Goal: Task Accomplishment & Management: Complete application form

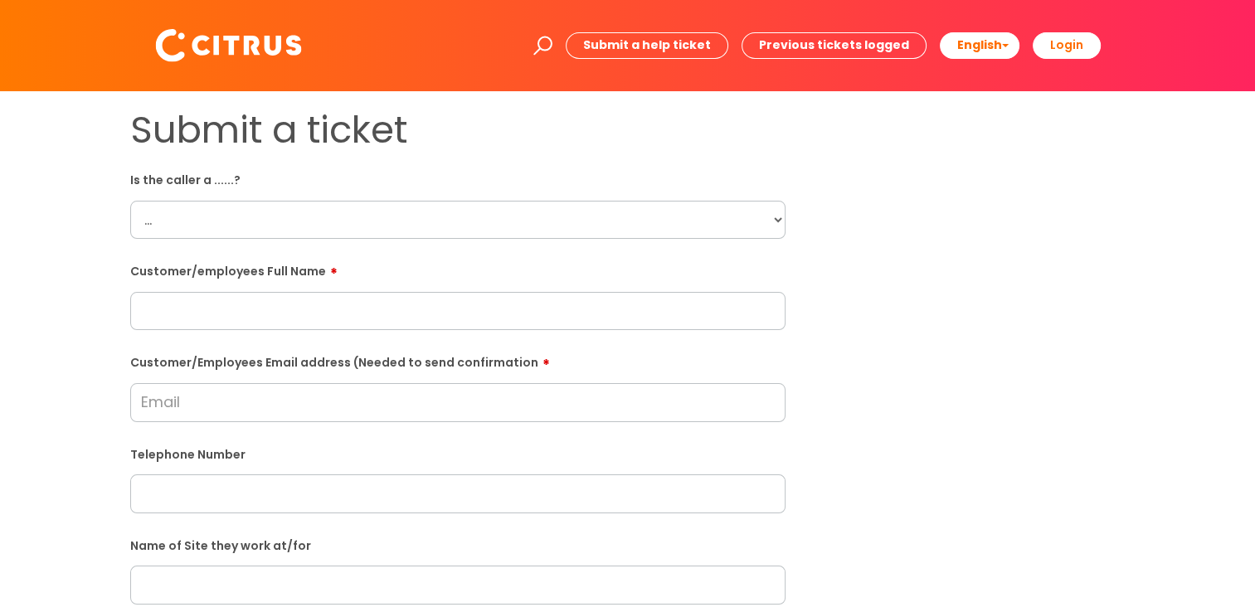
click at [171, 227] on select "... Citrus Customer Citrus Employee Contractor Supplier" at bounding box center [457, 220] width 655 height 38
click at [130, 201] on select "... Citrus Customer Citrus Employee Contractor Supplier" at bounding box center [457, 220] width 655 height 38
click at [214, 231] on select "... Citrus Customer Citrus Employee Contractor Supplier" at bounding box center [457, 220] width 655 height 38
select select "Citrus Employee"
click at [130, 201] on select "... Citrus Customer Citrus Employee Contractor Supplier" at bounding box center [457, 220] width 655 height 38
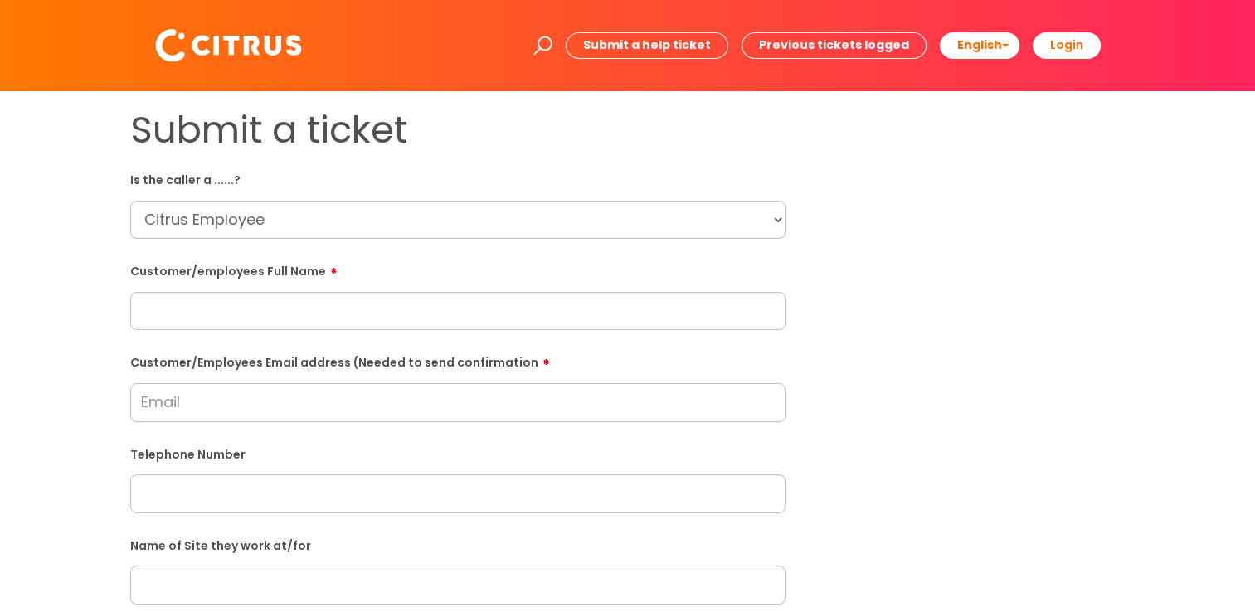
click at [222, 323] on input "text" at bounding box center [457, 311] width 655 height 38
click at [488, 282] on div "Customer/employees Full Name" at bounding box center [457, 294] width 655 height 74
click at [470, 313] on input "text" at bounding box center [457, 311] width 655 height 38
paste input "07380255754"
type input "07380255754"
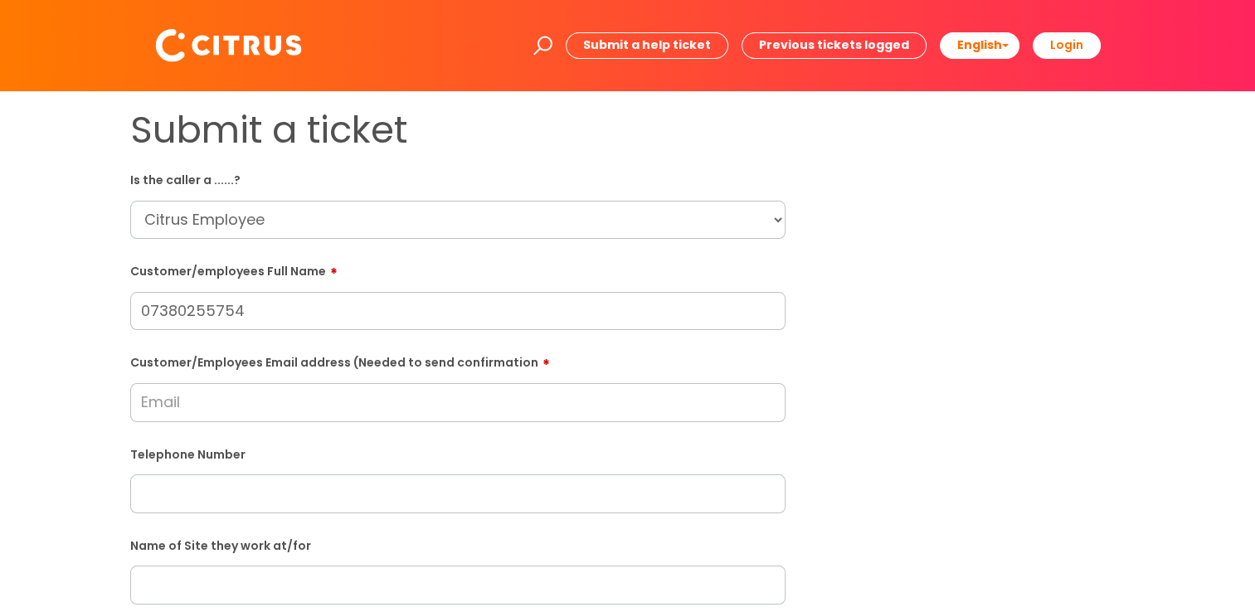
click at [445, 426] on form "Is the caller a ......? ... Citrus Customer Citrus Employee Contractor Supplier…" at bounding box center [457, 601] width 655 height 870
click at [446, 401] on input "Customer/Employees Email address (Needed to send confirmation" at bounding box center [457, 402] width 655 height 38
click at [499, 402] on input "Customer/Employees Email address (Needed to send confirmation" at bounding box center [457, 402] width 655 height 38
paste input "07380255754"
type input "07380255754"
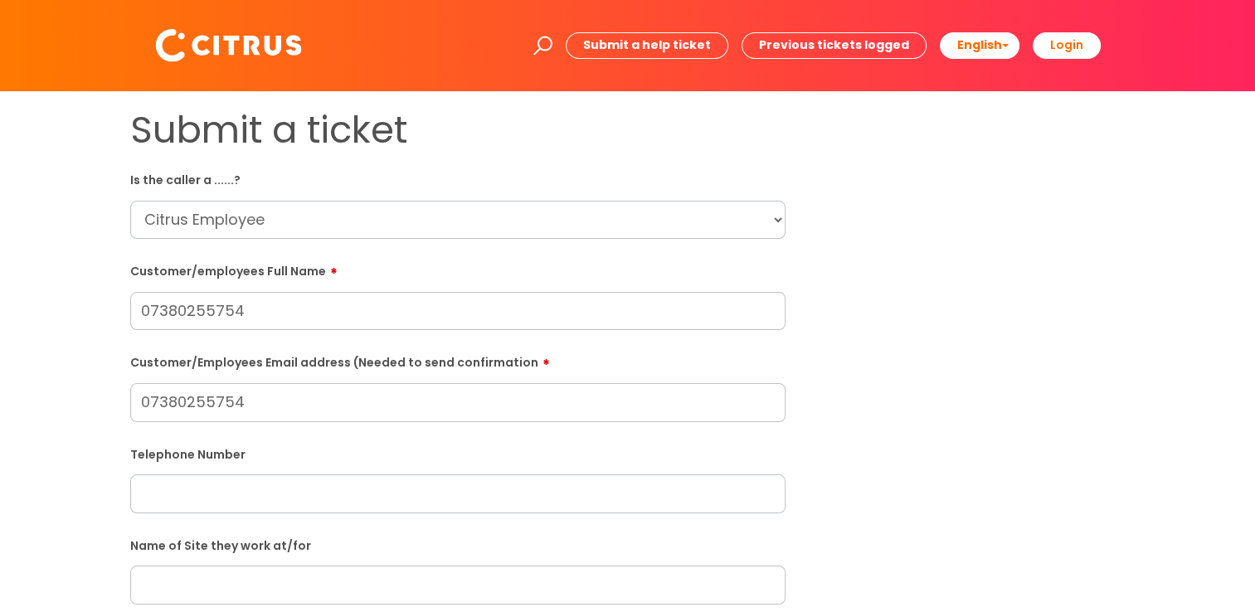
drag, startPoint x: 288, startPoint y: 403, endPoint x: 108, endPoint y: 436, distance: 183.0
click at [108, 436] on div "Submit a ticket Is the caller a ......? ... Citrus Customer Citrus Employee Con…" at bounding box center [628, 585] width 1222 height 955
click at [255, 477] on input "text" at bounding box center [457, 493] width 655 height 38
paste input "07916878533"
type input "07916878533"
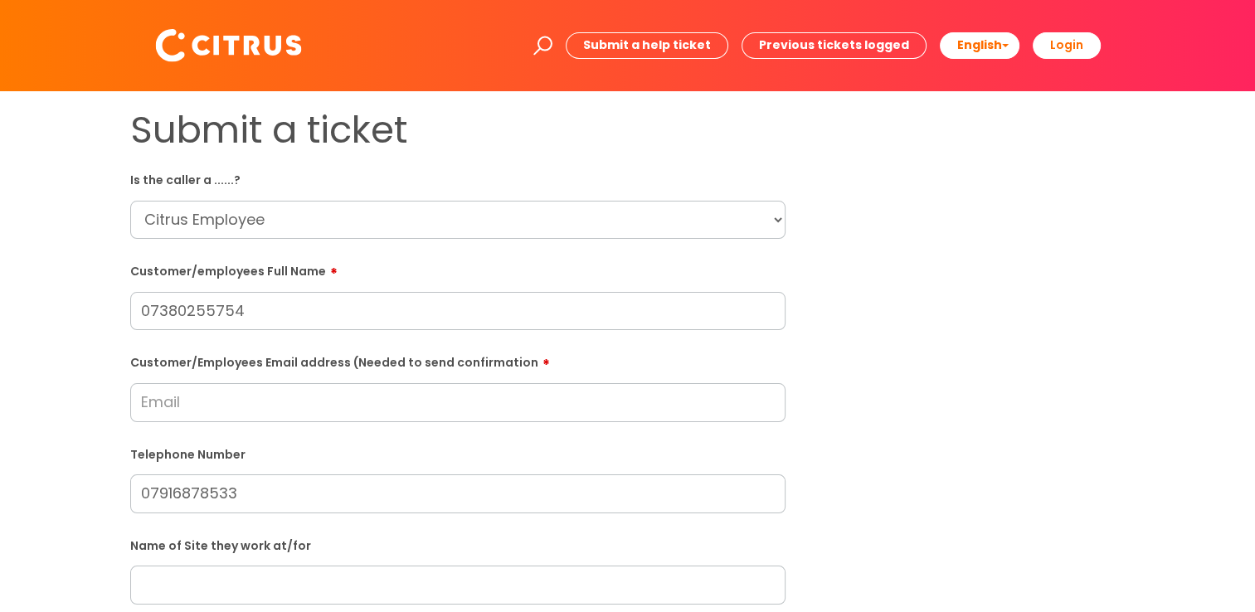
click at [211, 586] on input "text" at bounding box center [457, 585] width 655 height 38
type input "New Kings Court"
click at [227, 405] on input "Customer/Employees Email address (Needed to send confirmation" at bounding box center [457, 402] width 655 height 38
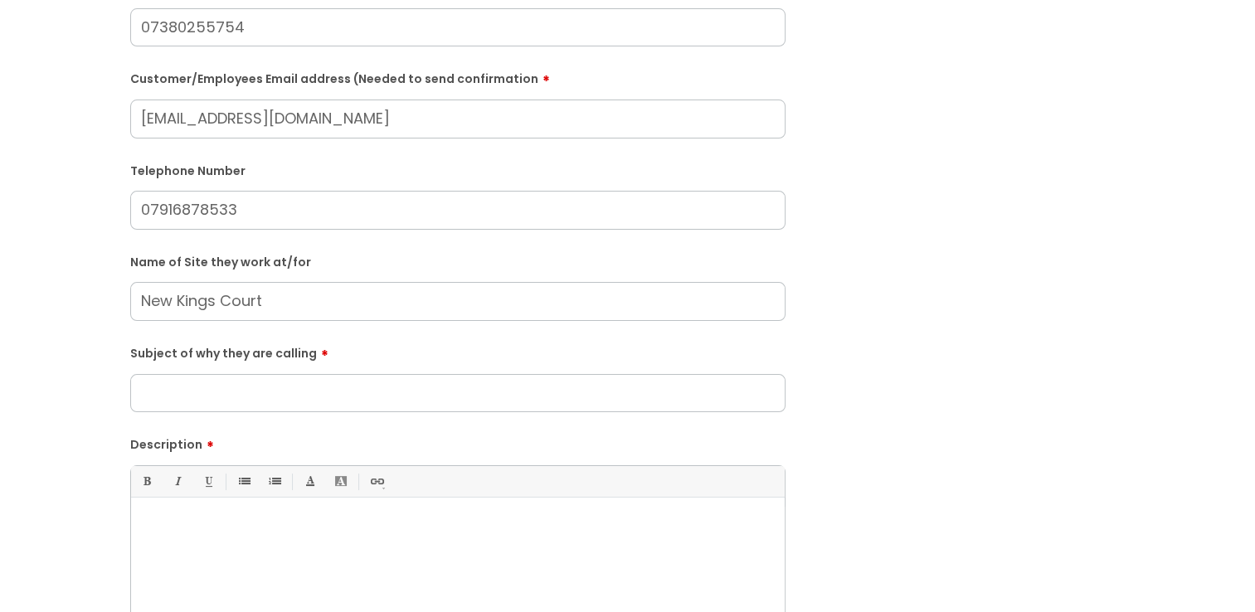
scroll to position [297, 0]
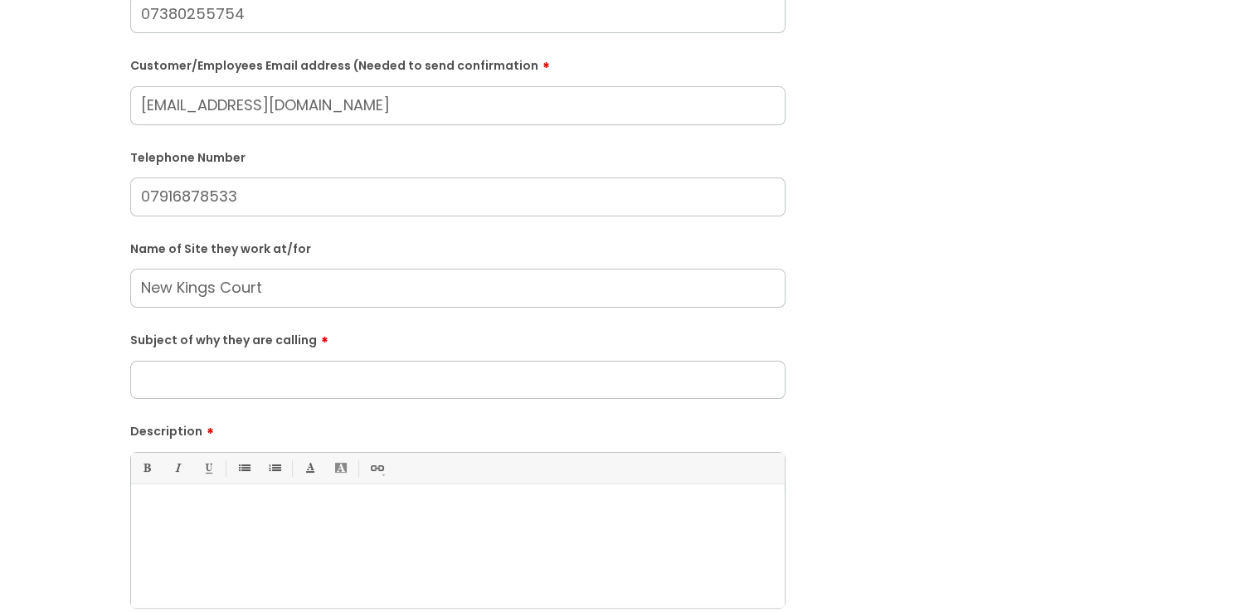
type input "ericflex2004@yahoo.com"
click at [399, 388] on input "Subject of why they are calling" at bounding box center [457, 380] width 655 height 38
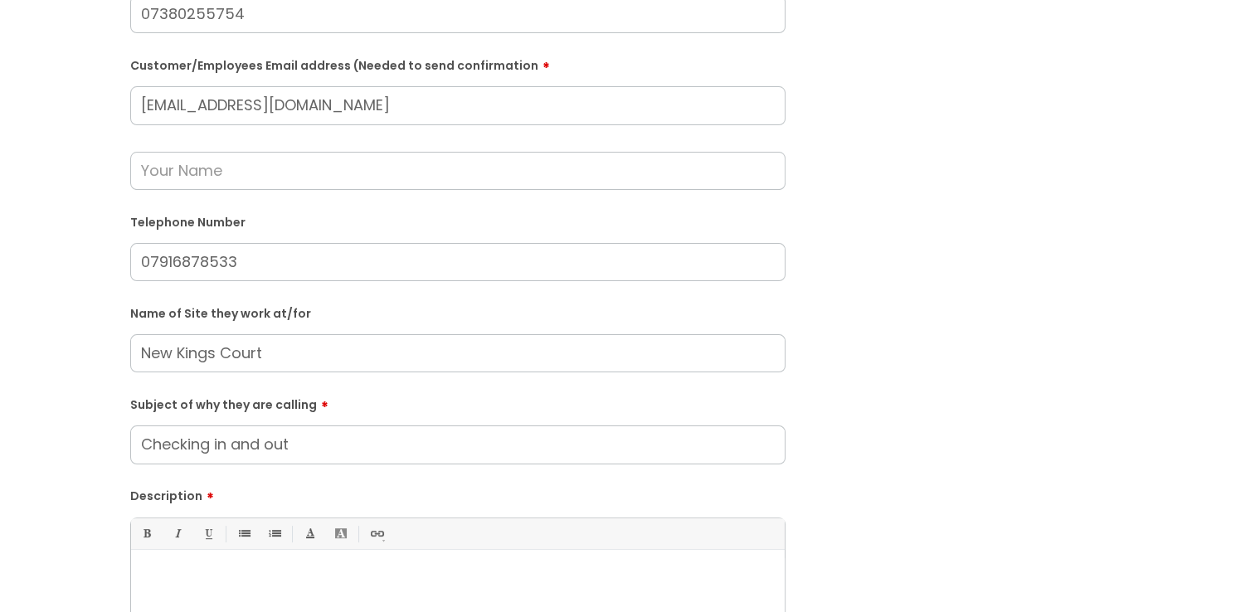
drag, startPoint x: 212, startPoint y: 452, endPoint x: 142, endPoint y: 443, distance: 71.1
click at [142, 443] on input "Checking in and out" at bounding box center [457, 445] width 655 height 38
drag, startPoint x: 396, startPoint y: 448, endPoint x: 272, endPoint y: 453, distance: 123.7
click at [272, 453] on input "Issues clocking in in and out" at bounding box center [457, 445] width 655 height 38
type input "Issues clocking in"
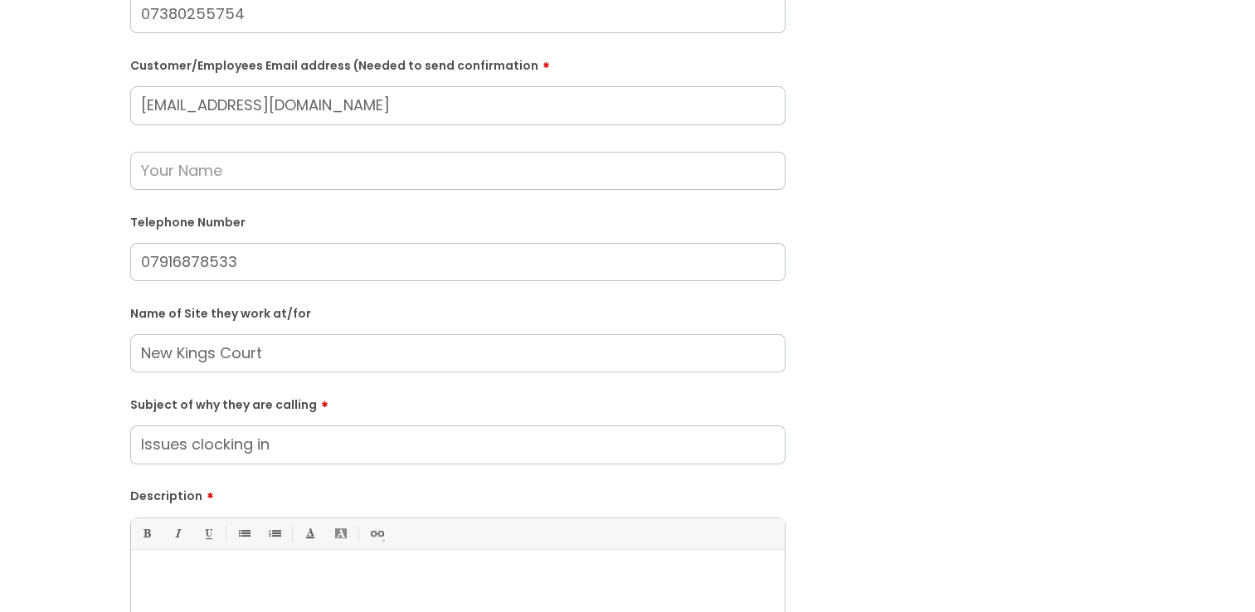
click at [253, 571] on p at bounding box center [457, 578] width 629 height 15
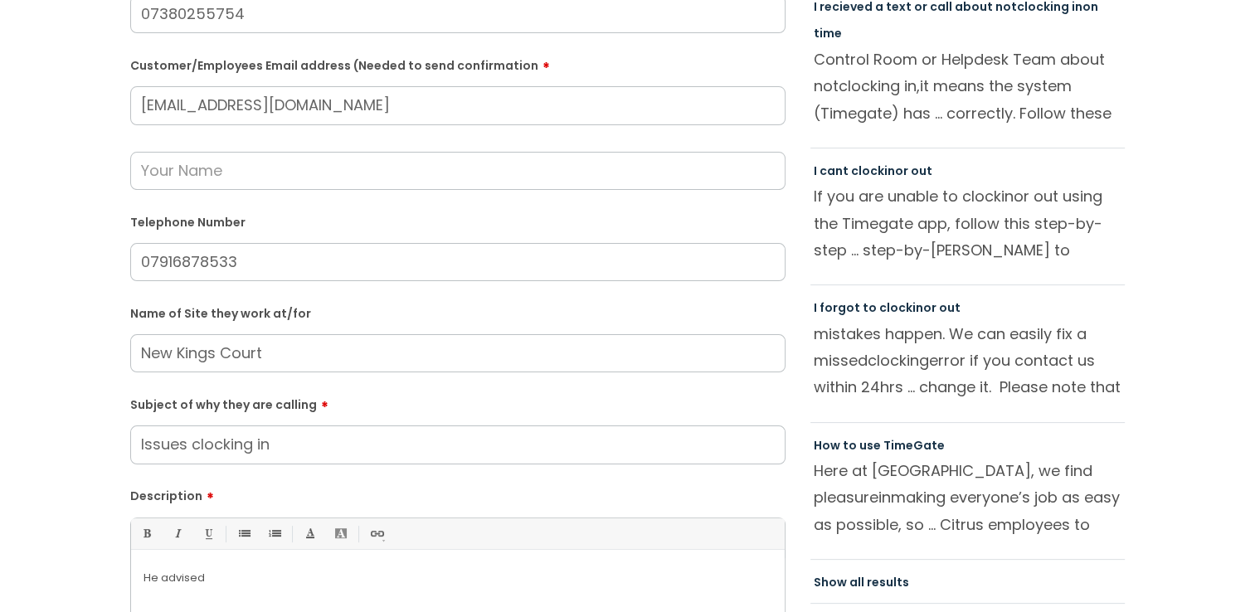
click at [308, 586] on div "He advised" at bounding box center [458, 615] width 654 height 114
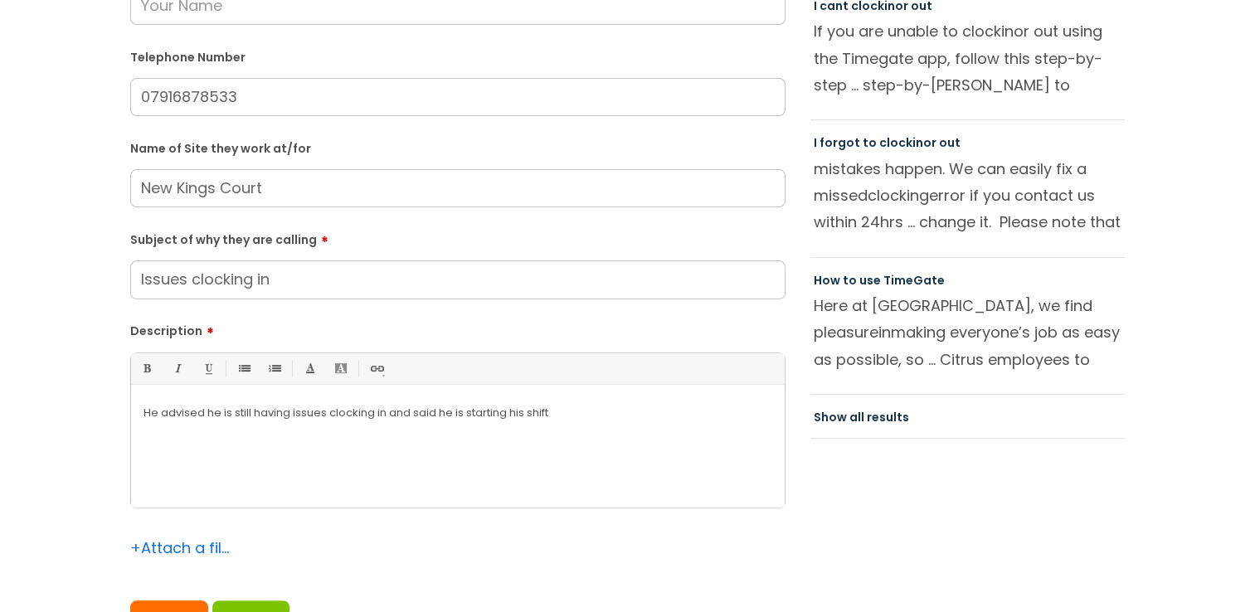
scroll to position [499, 0]
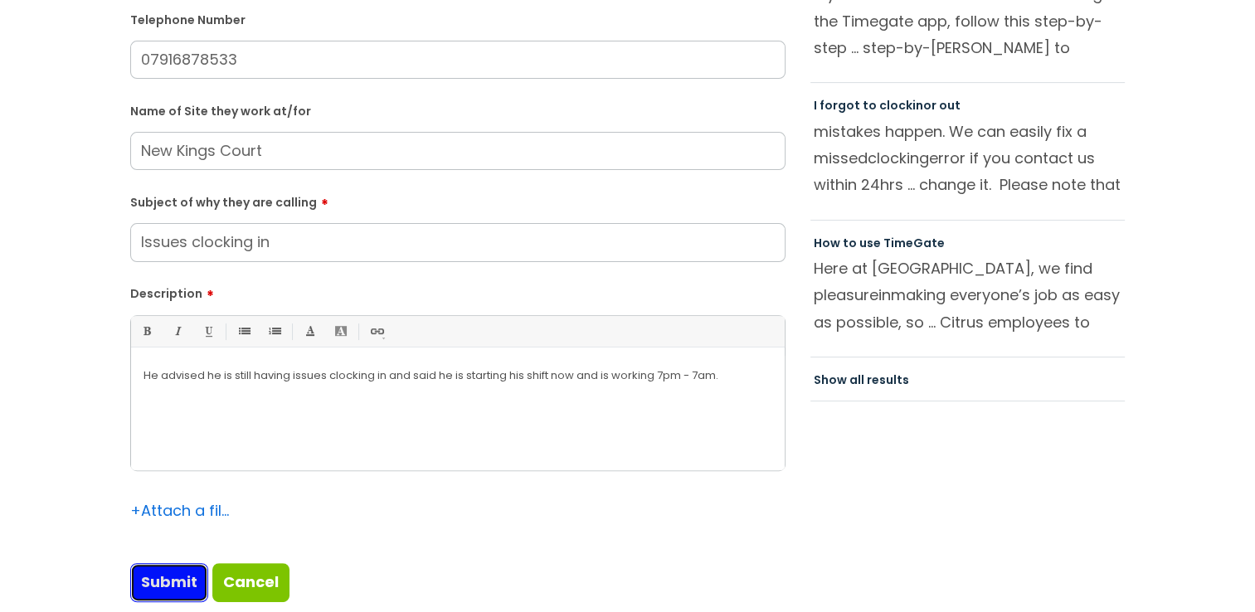
click at [138, 572] on input "Submit" at bounding box center [169, 582] width 78 height 38
type input "Please Wait..."
